Goal: Check status: Check status

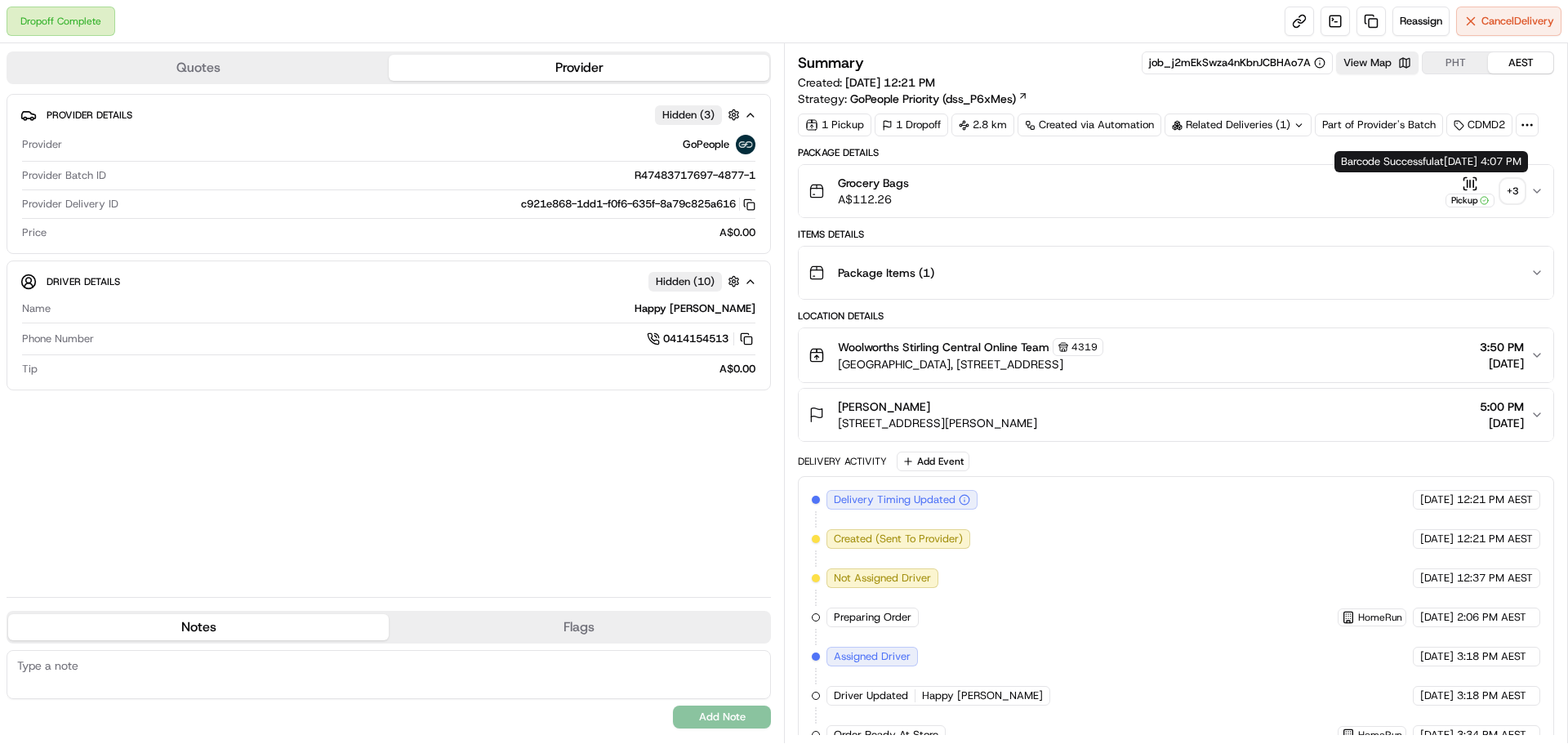
click at [1507, 194] on div "+ 3" at bounding box center [1512, 191] width 23 height 23
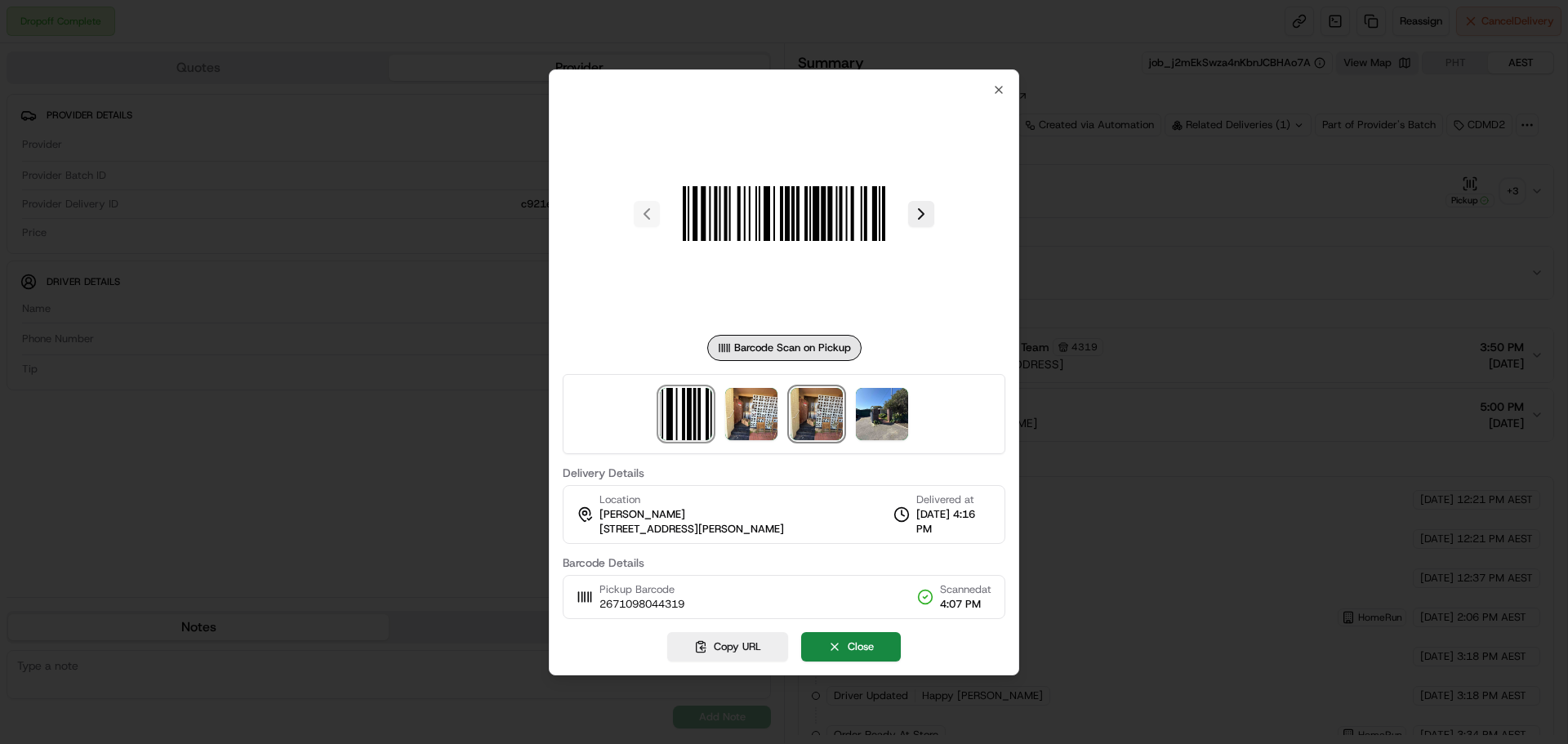
click at [799, 411] on img at bounding box center [816, 413] width 52 height 52
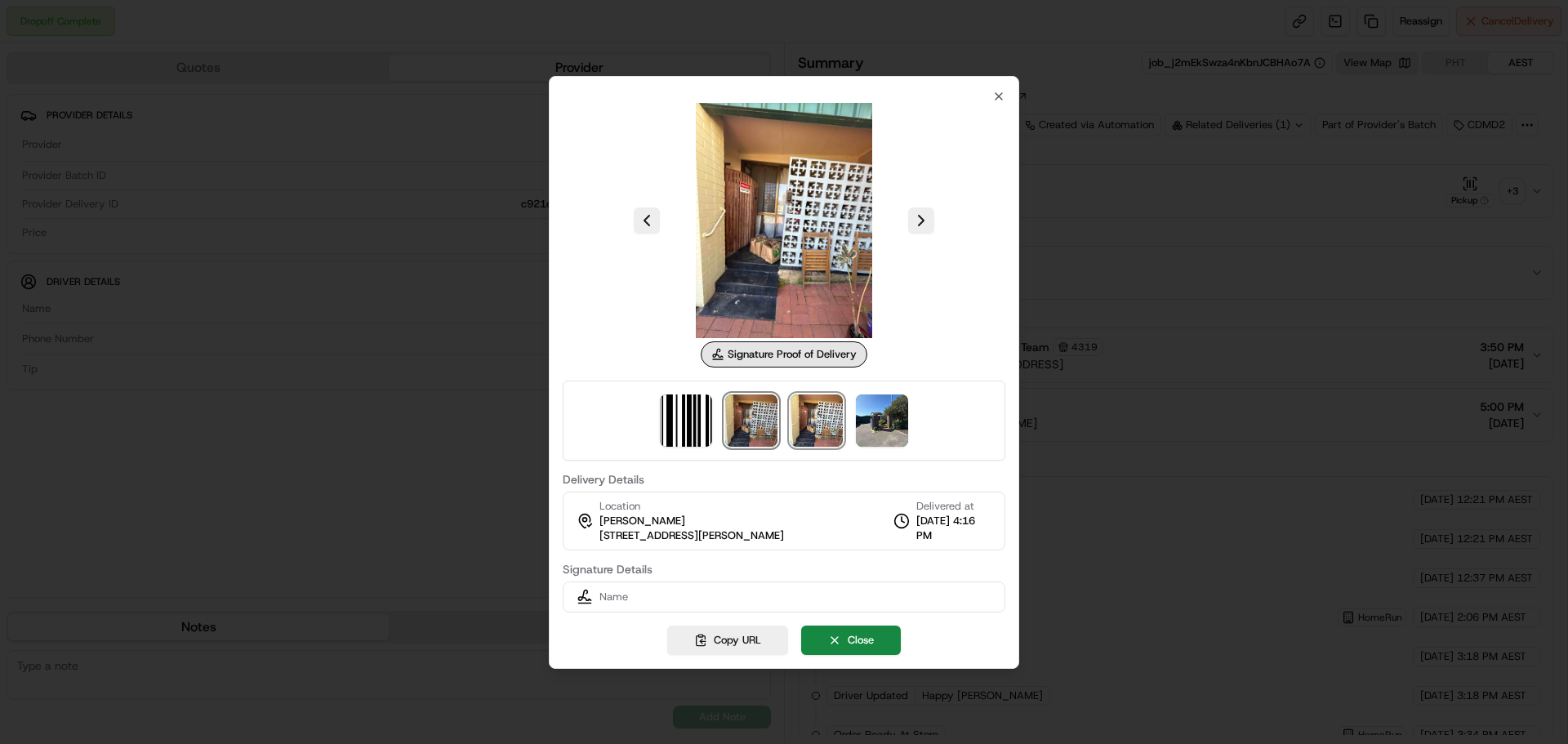
click at [732, 417] on img at bounding box center [751, 420] width 52 height 52
click at [996, 84] on div "Signature Proof of Delivery Delivery Details Location [PERSON_NAME] [STREET_ADD…" at bounding box center [784, 372] width 470 height 592
click at [996, 96] on icon "button" at bounding box center [998, 95] width 13 height 13
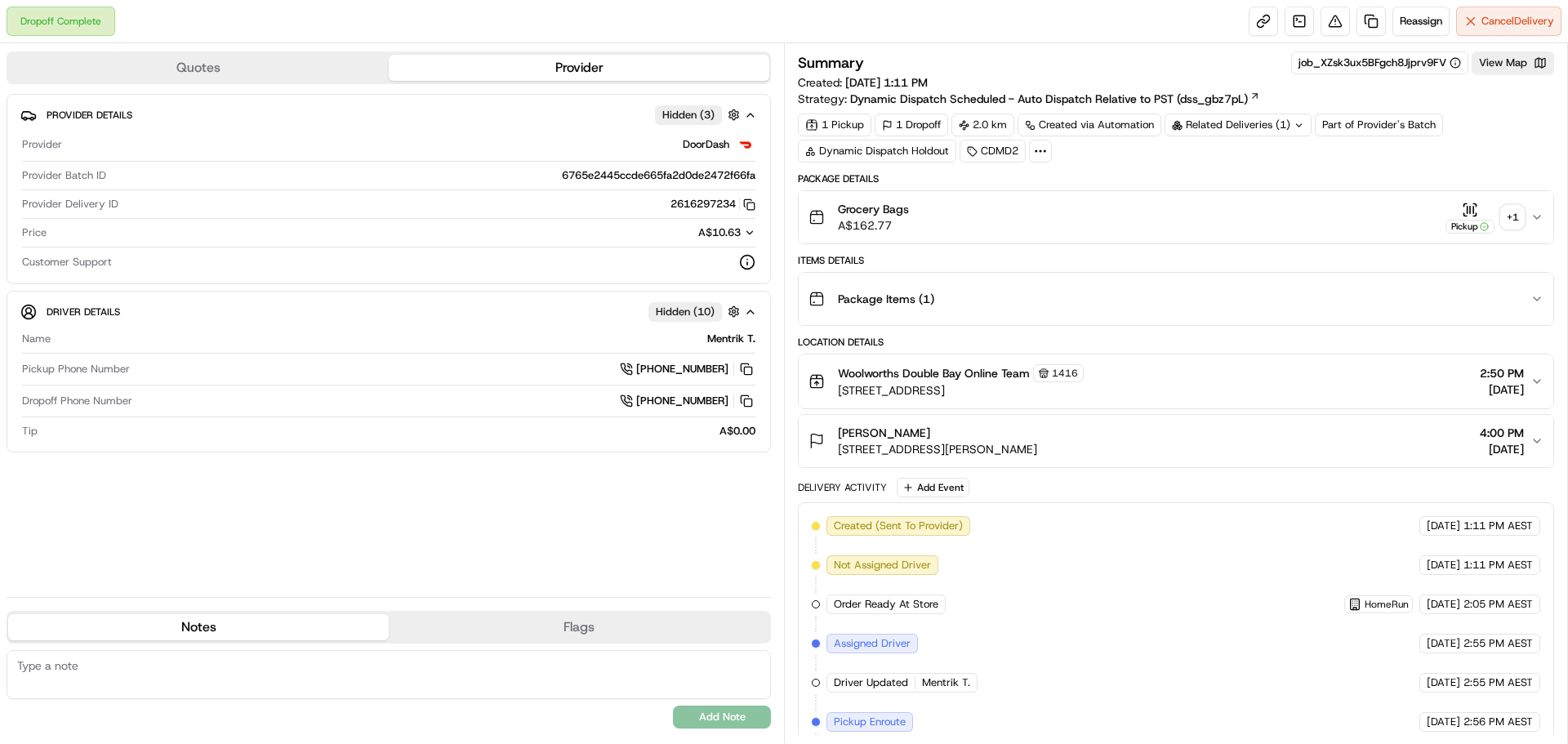
click at [1509, 219] on div "+ 1" at bounding box center [1512, 217] width 23 height 23
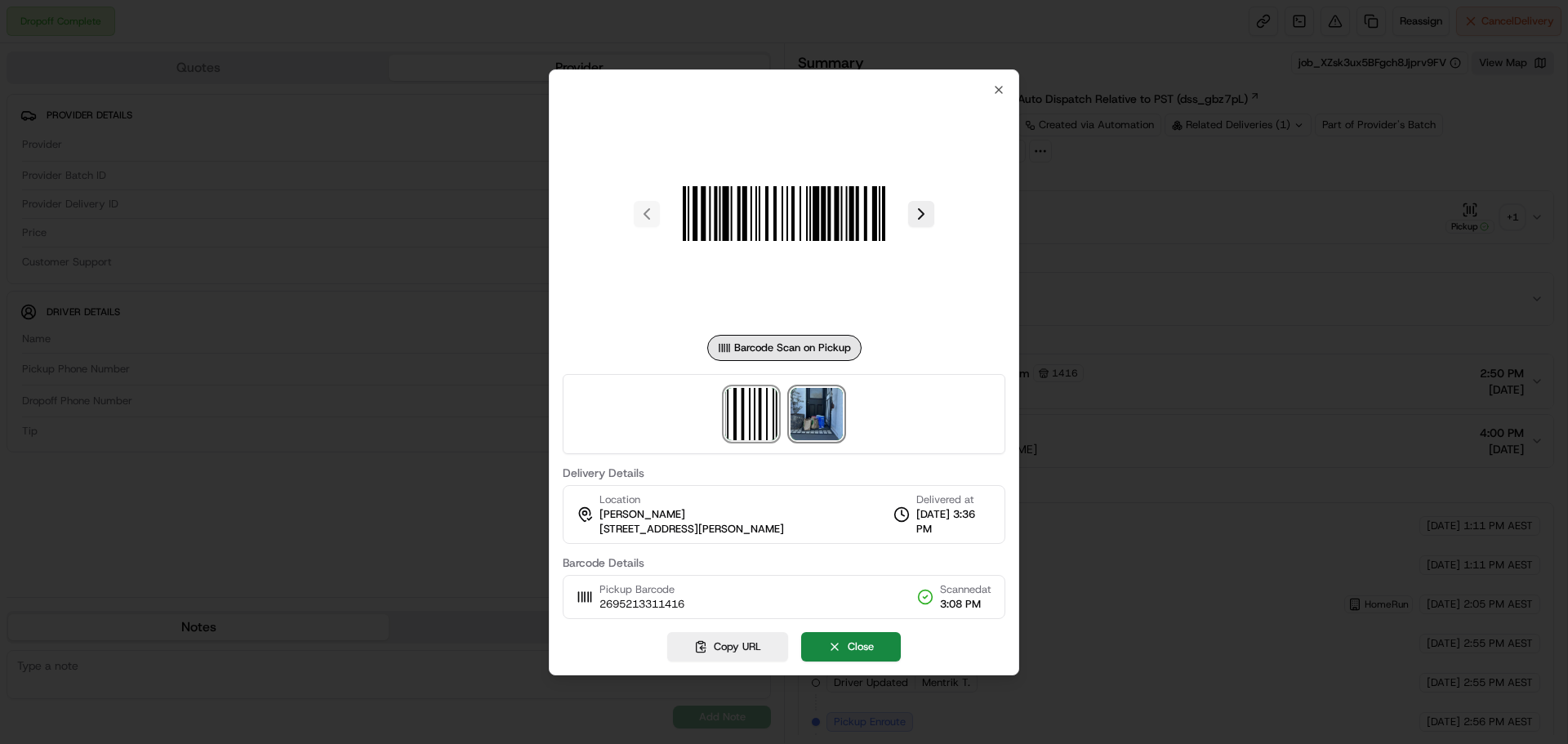
click at [825, 432] on img at bounding box center [816, 413] width 52 height 52
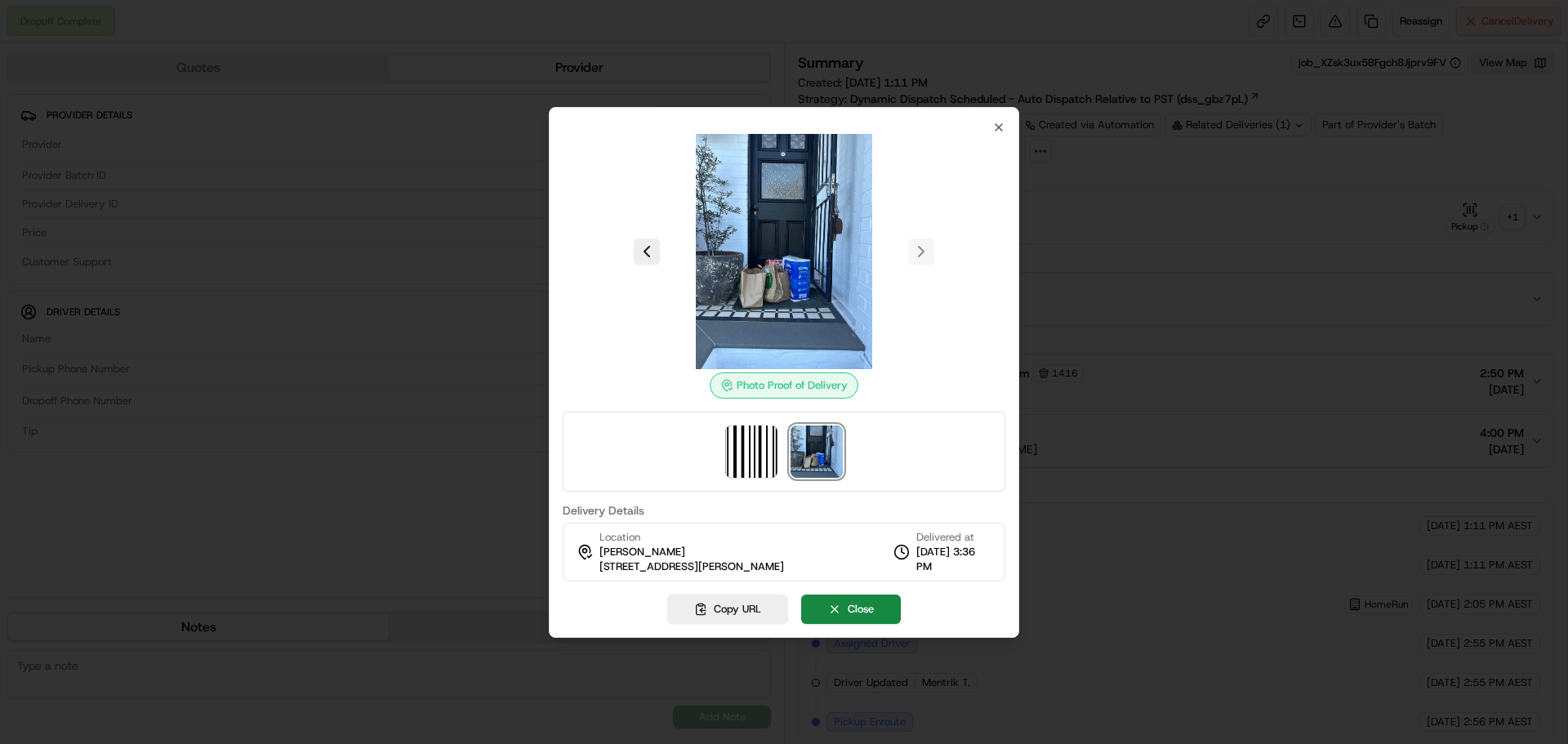
click at [1006, 115] on div "Photo Proof of Delivery Delivery Details Location [PERSON_NAME] [STREET_ADDRESS…" at bounding box center [784, 372] width 470 height 530
click at [1004, 119] on div "Photo Proof of Delivery Delivery Details Location [PERSON_NAME] [STREET_ADDRESS…" at bounding box center [784, 372] width 470 height 530
drag, startPoint x: 591, startPoint y: 564, endPoint x: 802, endPoint y: 571, distance: 211.1
click at [784, 571] on div "Location [PERSON_NAME] [STREET_ADDRESS][PERSON_NAME]" at bounding box center [680, 552] width 208 height 44
click at [784, 566] on span "[STREET_ADDRESS][PERSON_NAME]" at bounding box center [692, 566] width 185 height 15
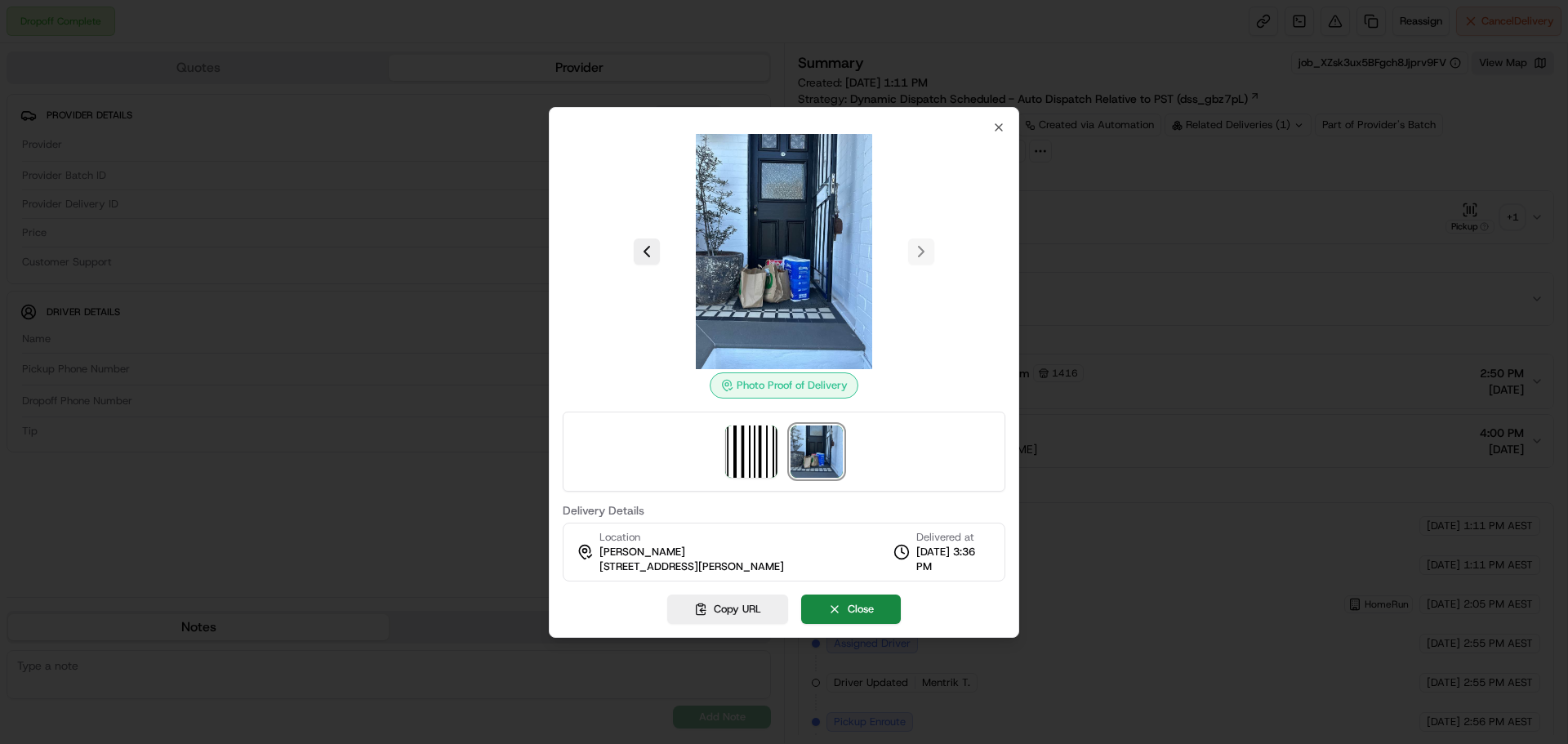
drag, startPoint x: 818, startPoint y: 564, endPoint x: 597, endPoint y: 566, distance: 221.0
click at [597, 566] on div "Location [PERSON_NAME] [STREET_ADDRESS][PERSON_NAME], AU Delivered at [DATE] 3:…" at bounding box center [784, 552] width 443 height 59
copy span "[STREET_ADDRESS][PERSON_NAME]"
